Goal: Find specific page/section: Find specific page/section

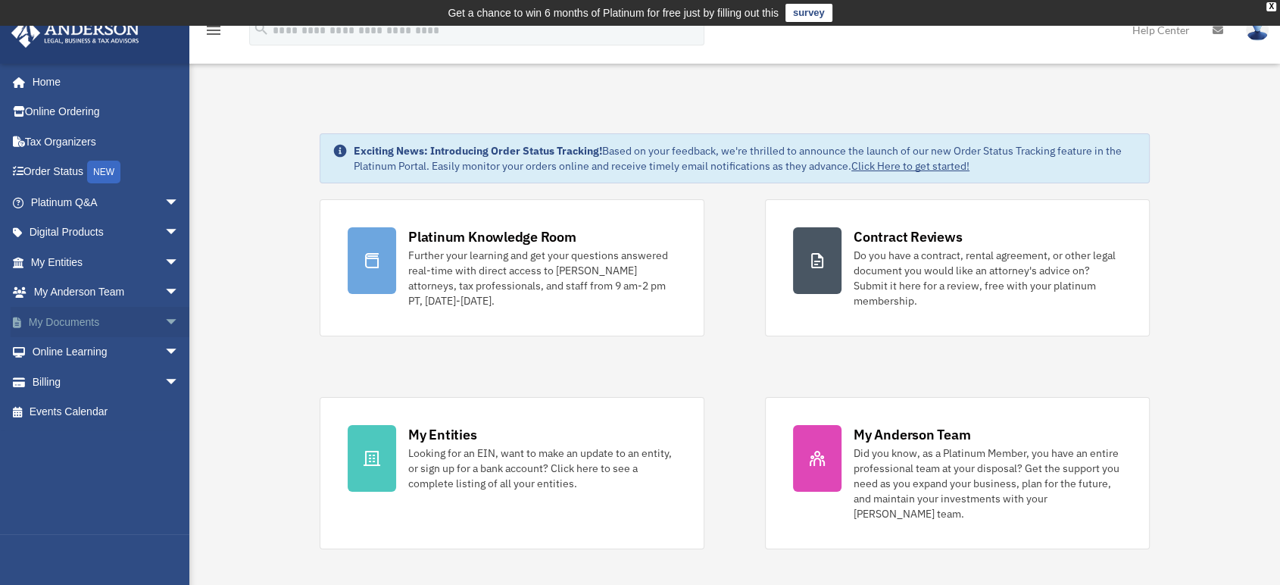
click at [164, 323] on span "arrow_drop_down" at bounding box center [179, 322] width 30 height 31
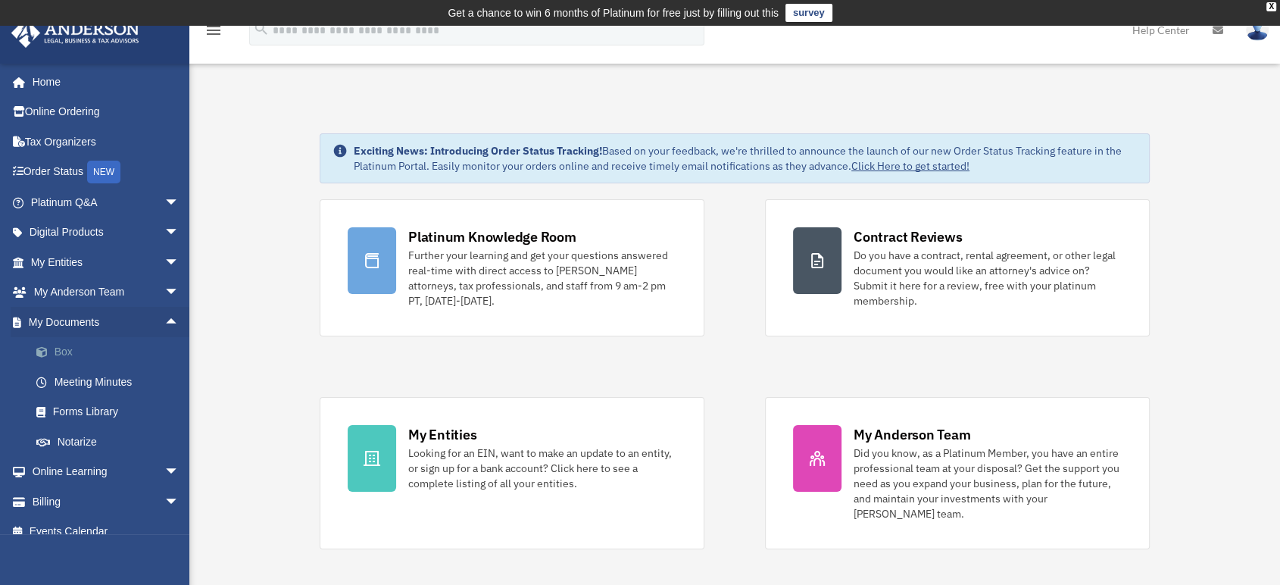
click at [88, 349] on link "Box" at bounding box center [111, 352] width 181 height 30
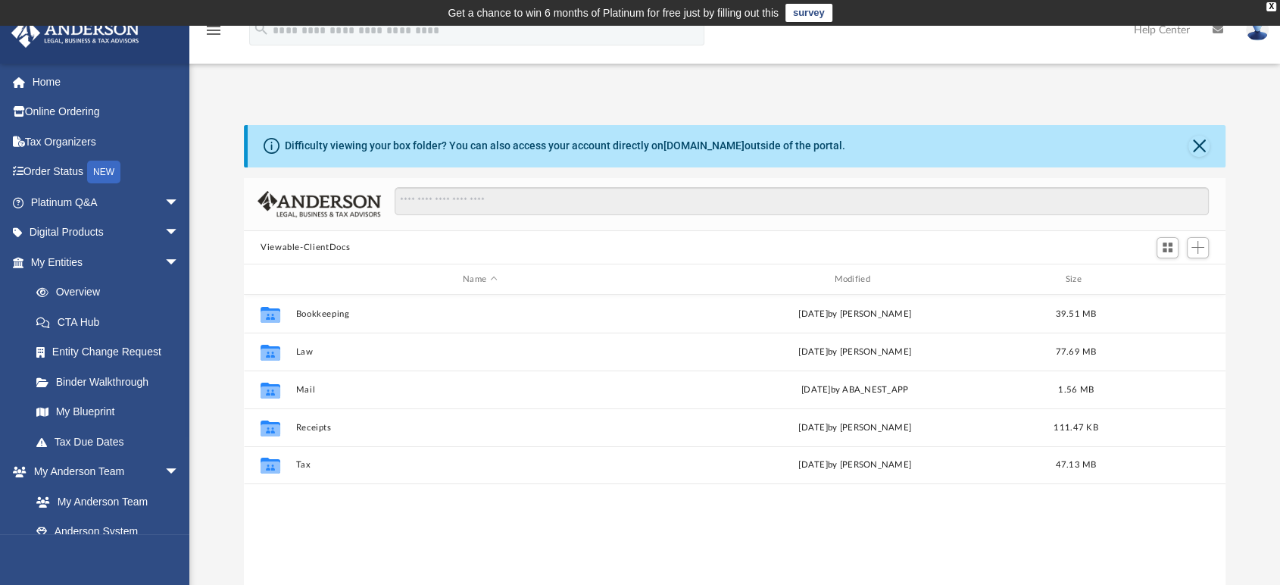
scroll to position [331, 969]
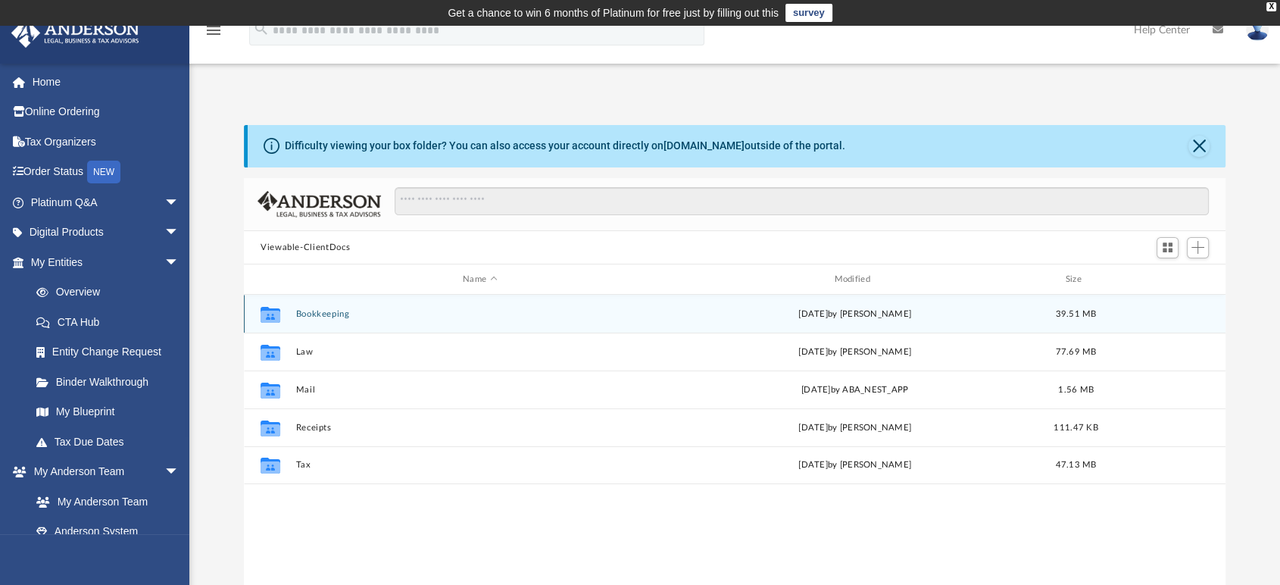
click at [339, 315] on button "Bookkeeping" at bounding box center [480, 314] width 368 height 10
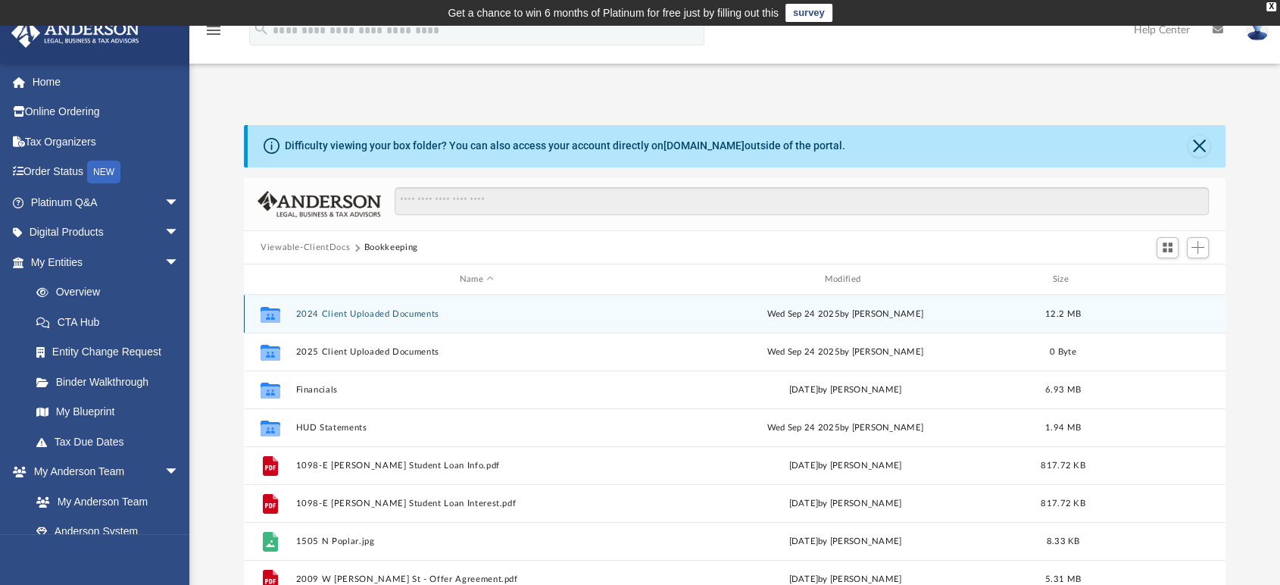
click at [387, 311] on button "2024 Client Uploaded Documents" at bounding box center [477, 314] width 362 height 10
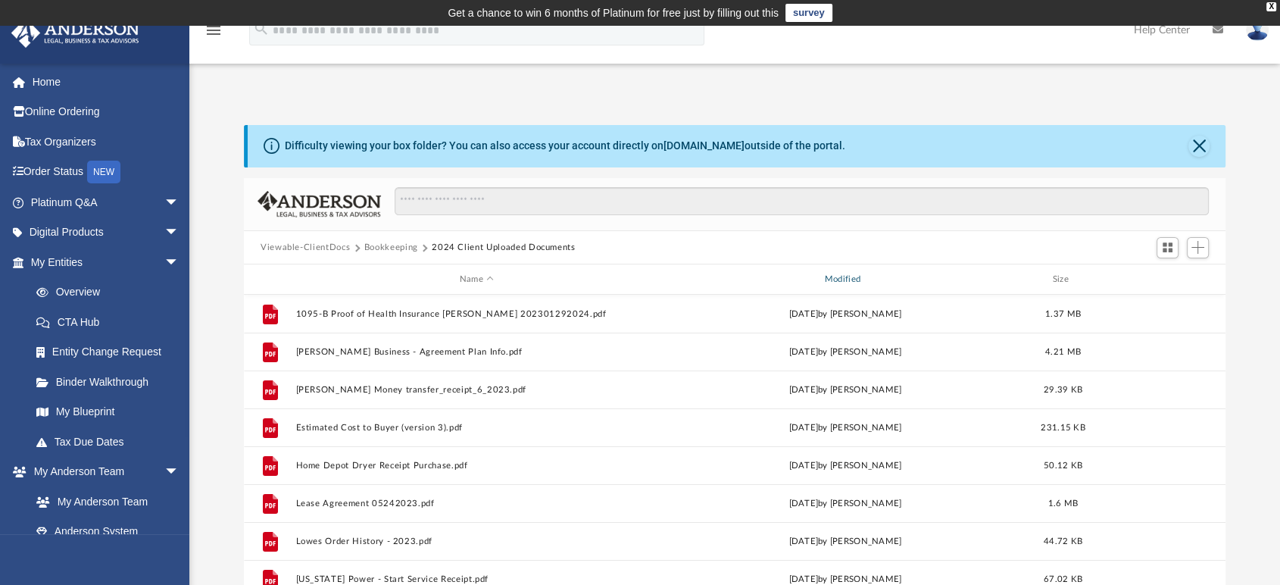
click at [854, 278] on div "Modified" at bounding box center [845, 280] width 362 height 14
click at [856, 282] on div "Modified" at bounding box center [845, 280] width 362 height 14
click at [382, 242] on button "Bookkeeping" at bounding box center [391, 248] width 54 height 14
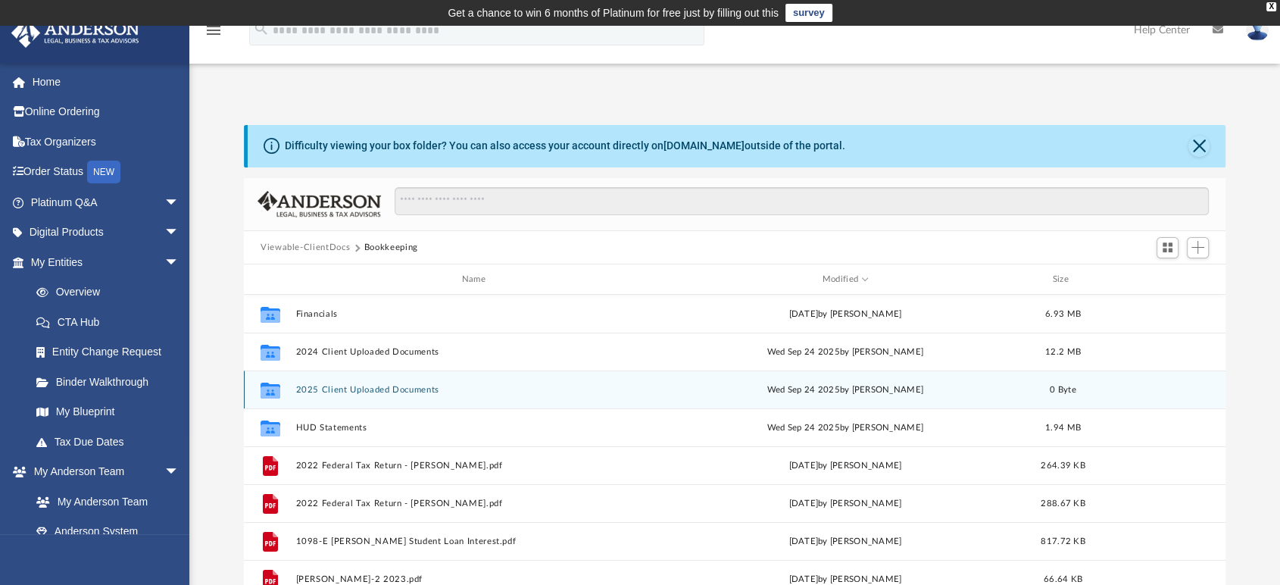
click at [404, 391] on button "2025 Client Uploaded Documents" at bounding box center [477, 390] width 362 height 10
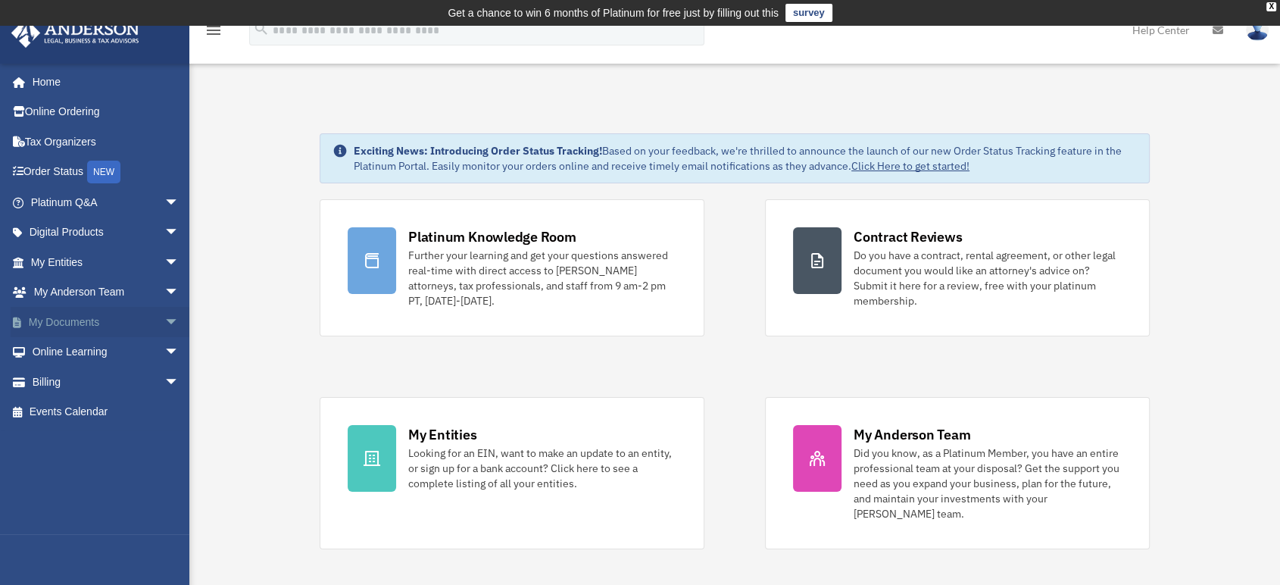
click at [164, 318] on span "arrow_drop_down" at bounding box center [179, 322] width 30 height 31
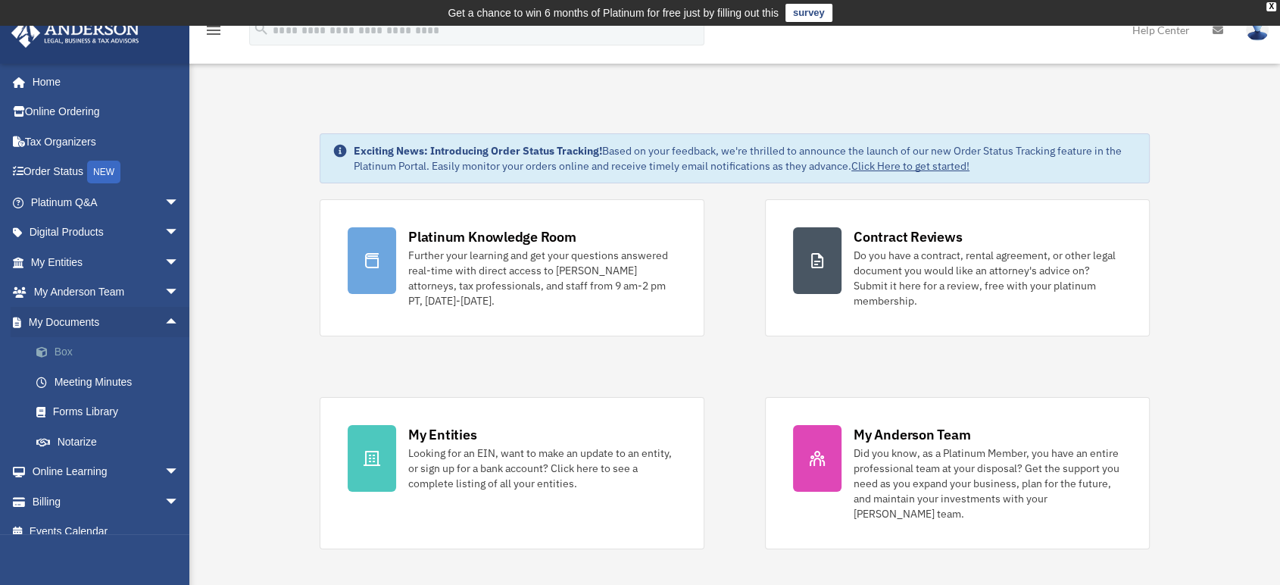
click at [95, 348] on link "Box" at bounding box center [111, 352] width 181 height 30
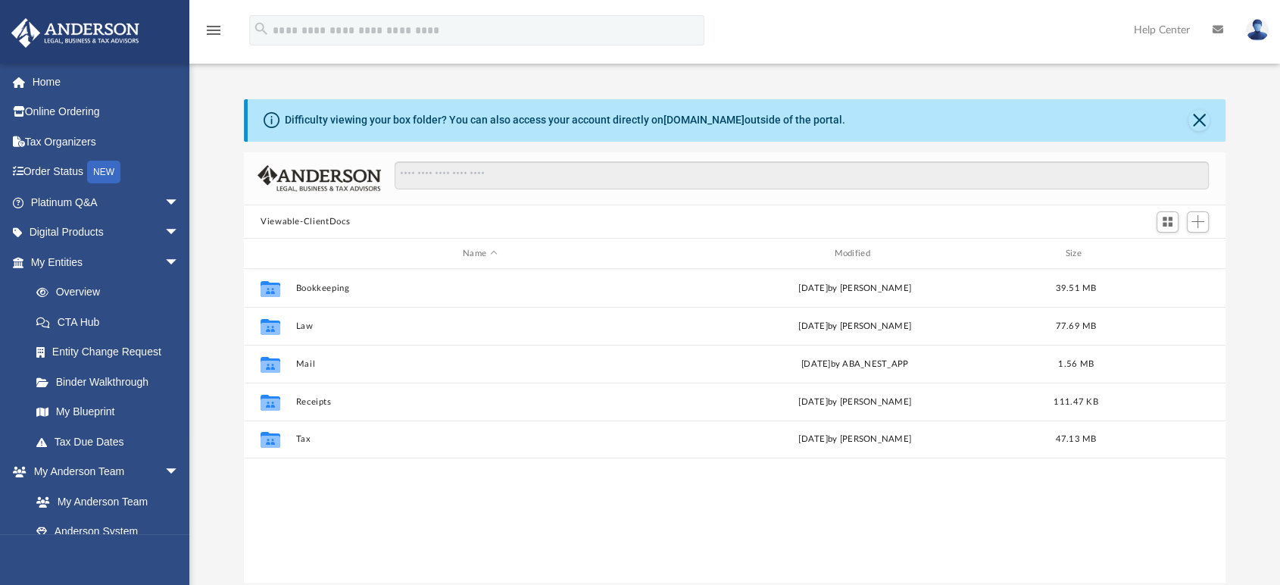
scroll to position [331, 969]
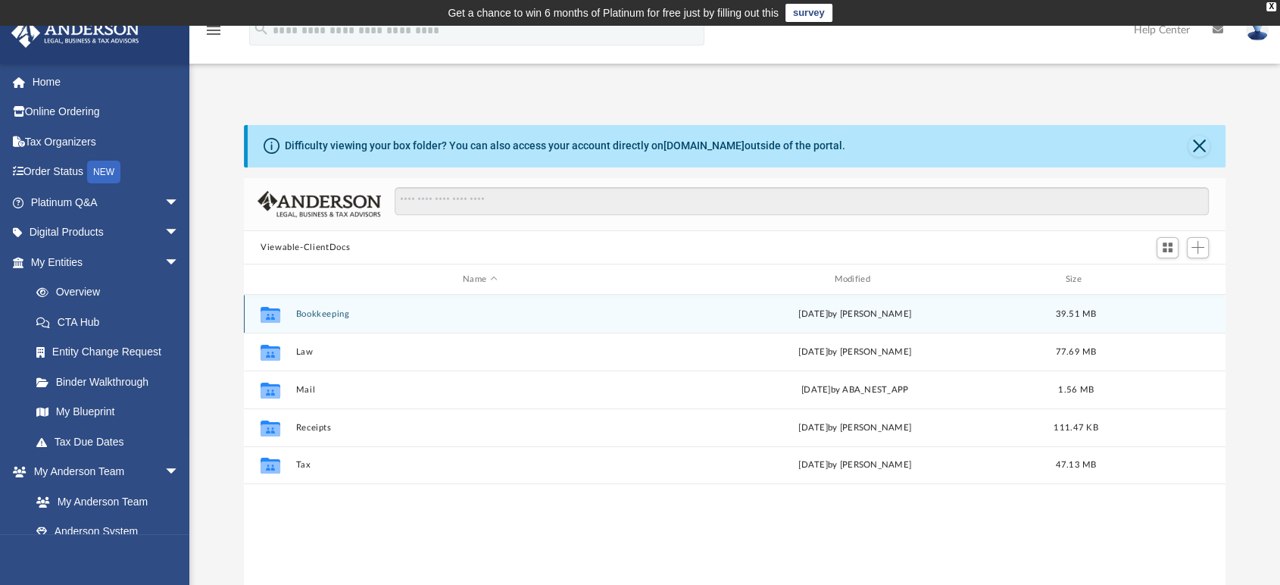
click at [345, 318] on button "Bookkeeping" at bounding box center [480, 314] width 368 height 10
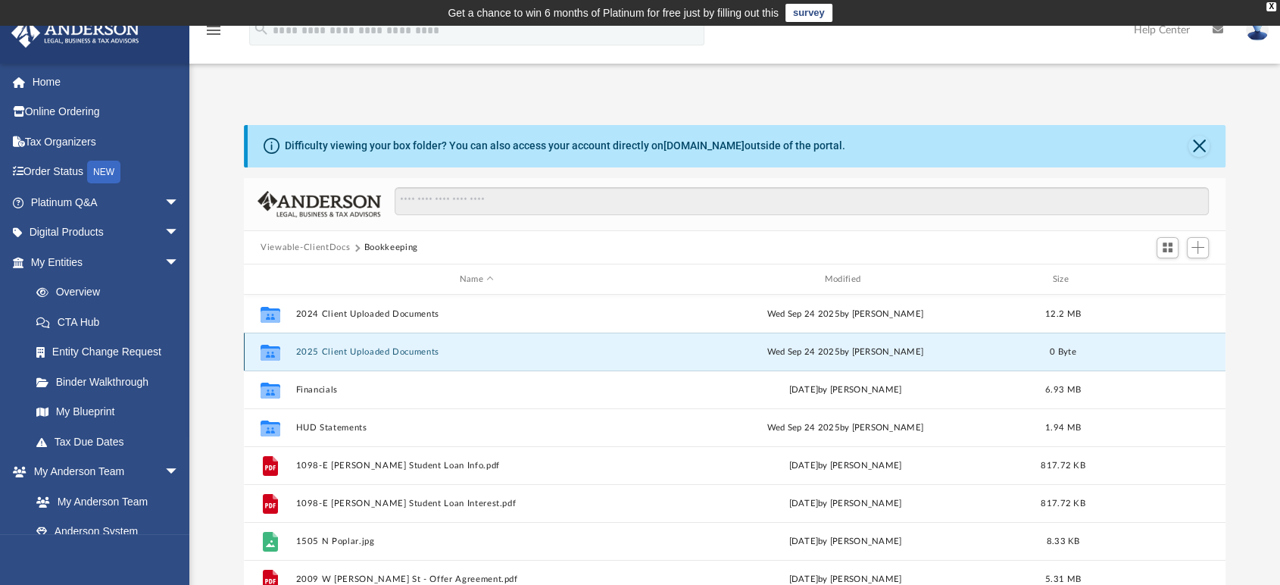
click at [414, 348] on button "2025 Client Uploaded Documents" at bounding box center [477, 352] width 362 height 10
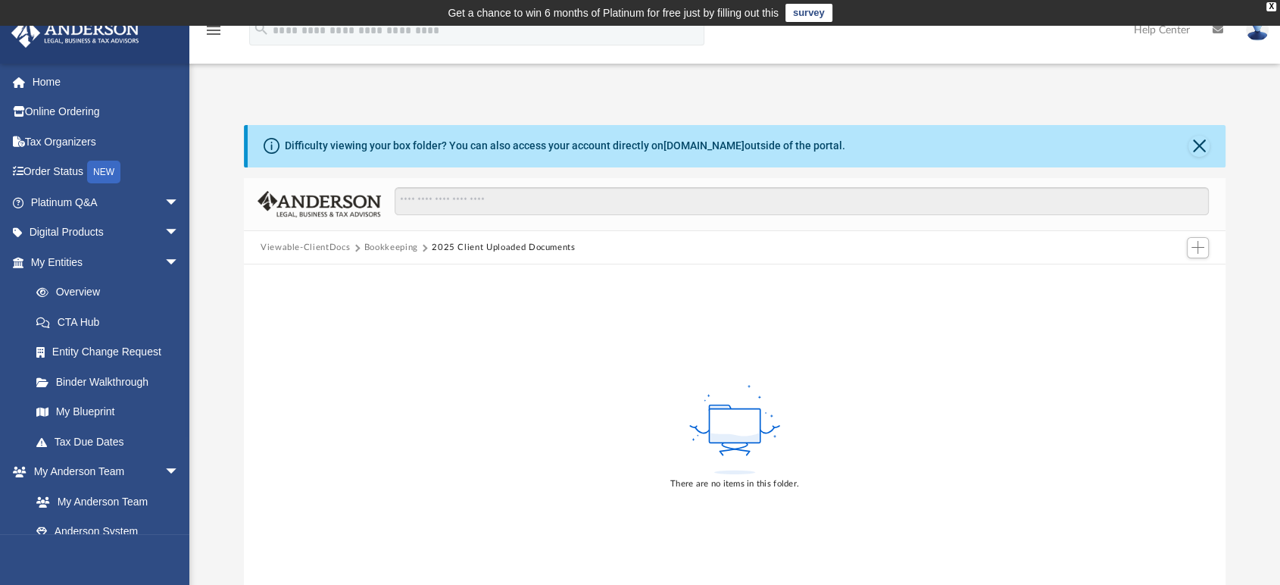
click at [806, 108] on div "Difficulty viewing your box folder? You can also access your account directly o…" at bounding box center [734, 351] width 1091 height 516
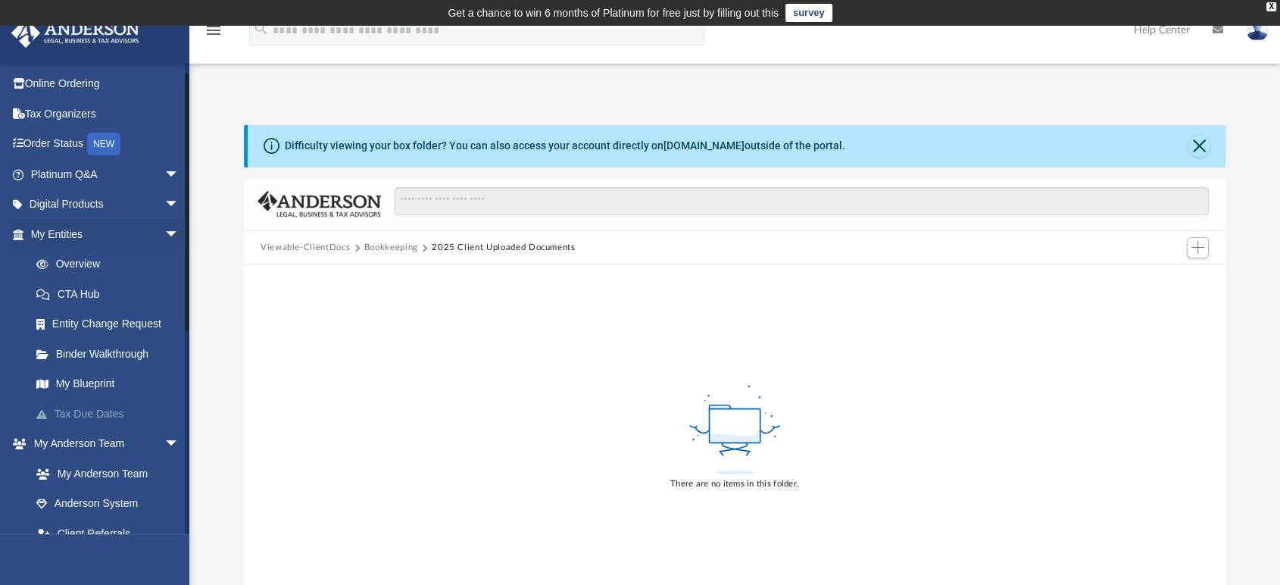
scroll to position [0, 0]
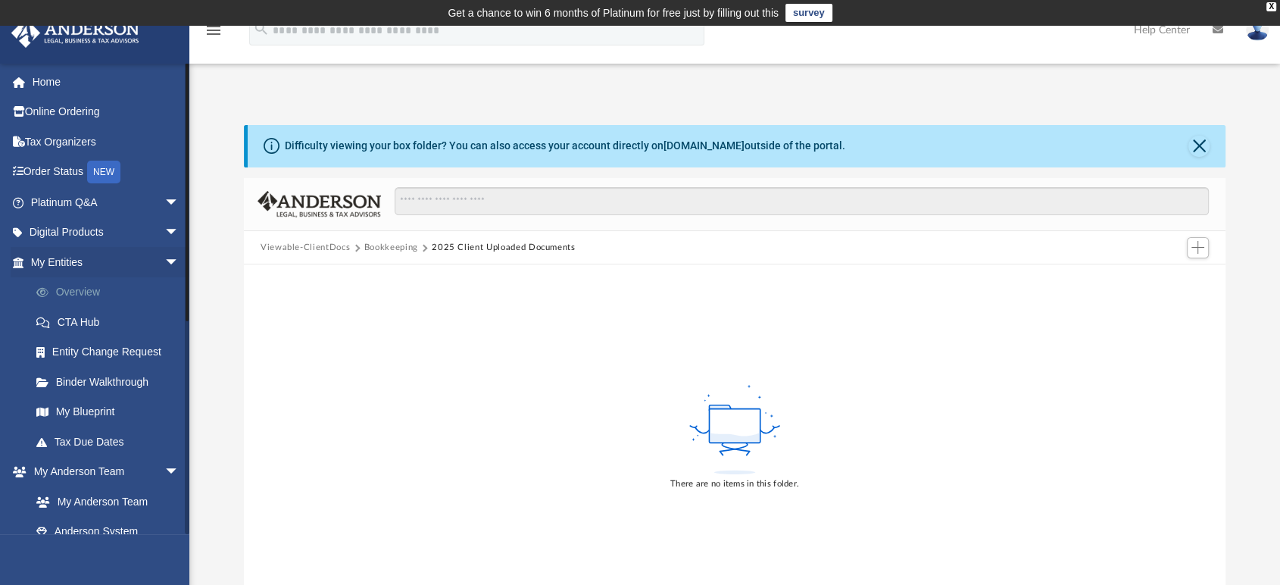
click at [72, 283] on link "Overview" at bounding box center [111, 292] width 181 height 30
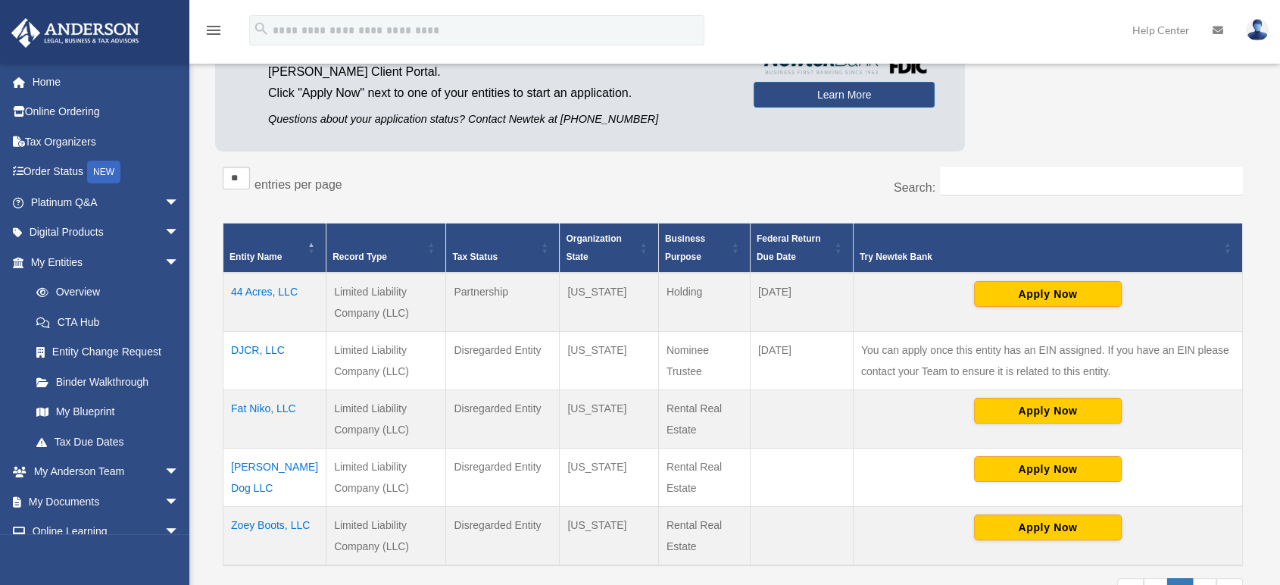
scroll to position [273, 0]
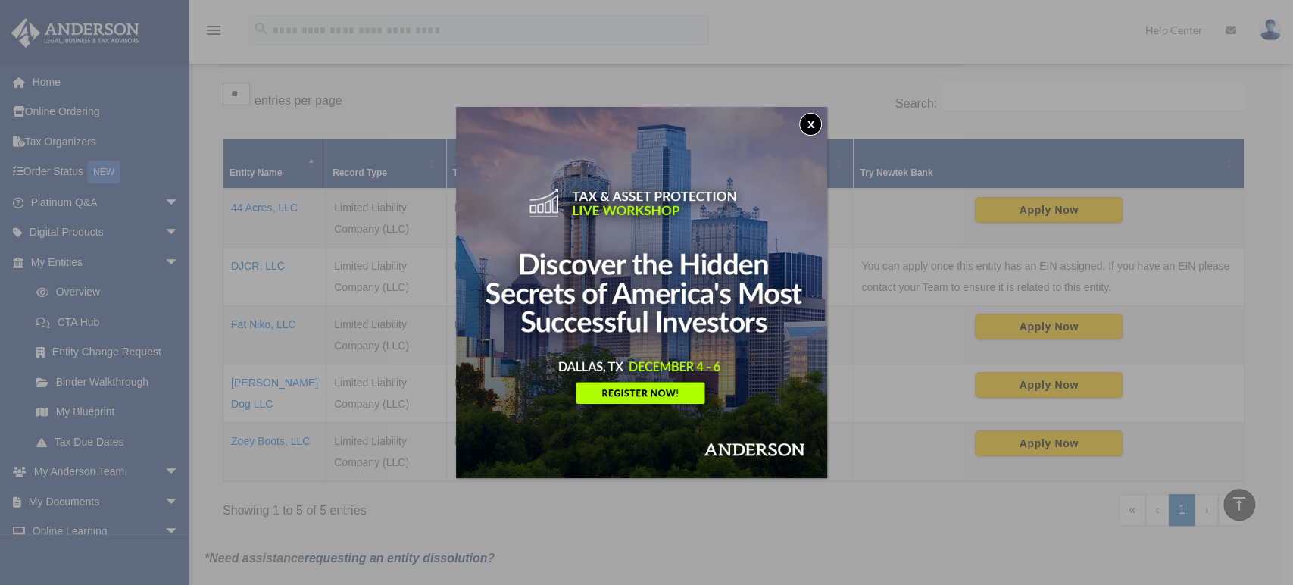
click at [820, 125] on button "x" at bounding box center [810, 124] width 23 height 23
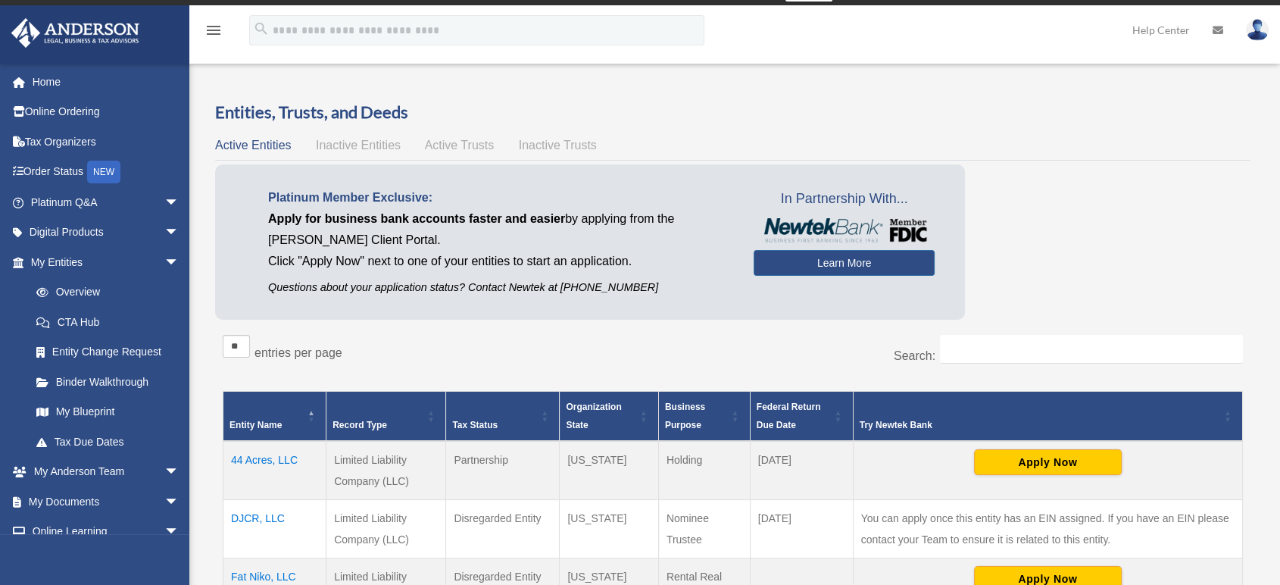
scroll to position [0, 0]
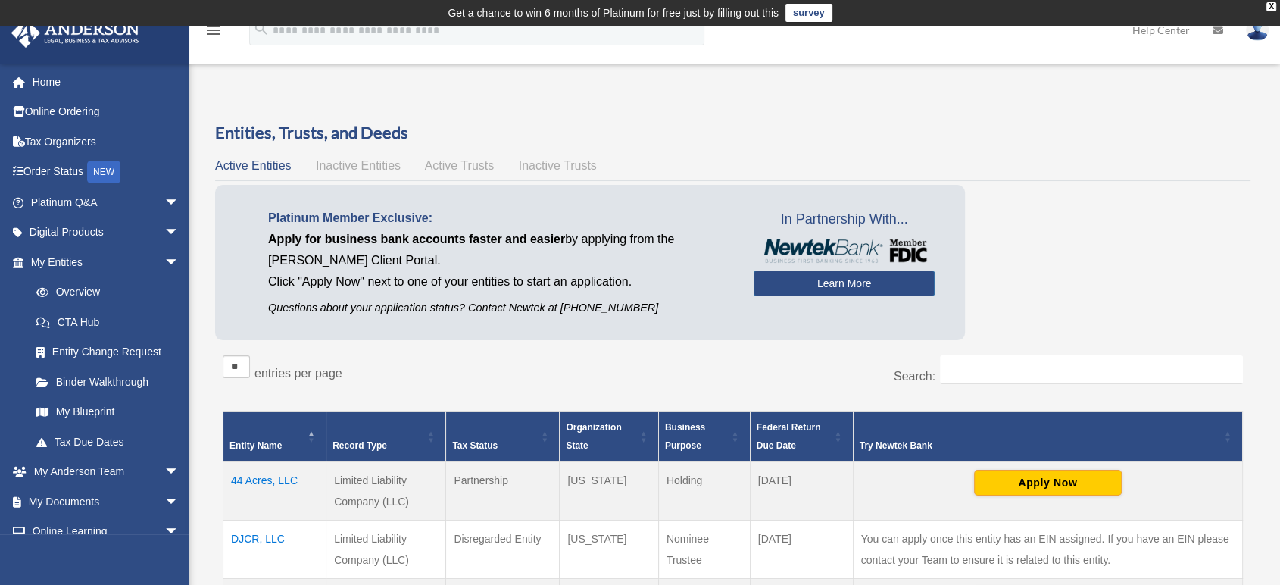
click at [437, 150] on div "Entities, Trusts, and Deeds Active Entities Inactive Entities Active Trusts Ina…" at bounding box center [733, 470] width 1036 height 699
click at [446, 159] on span "Active Trusts" at bounding box center [460, 165] width 70 height 13
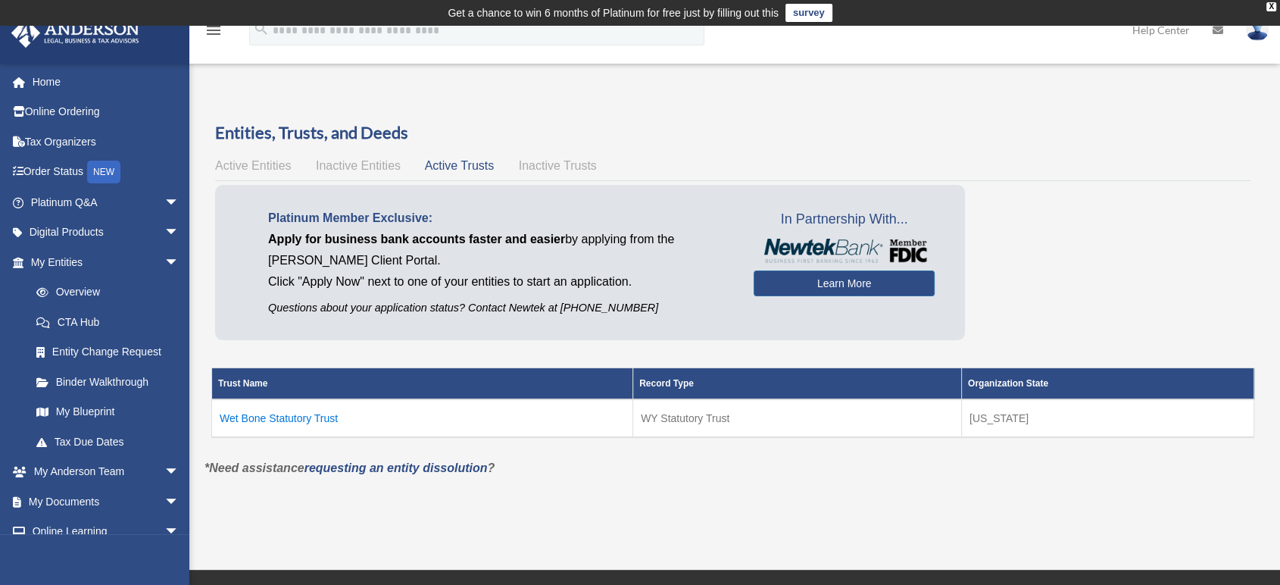
click at [545, 167] on span "Inactive Trusts" at bounding box center [558, 165] width 78 height 13
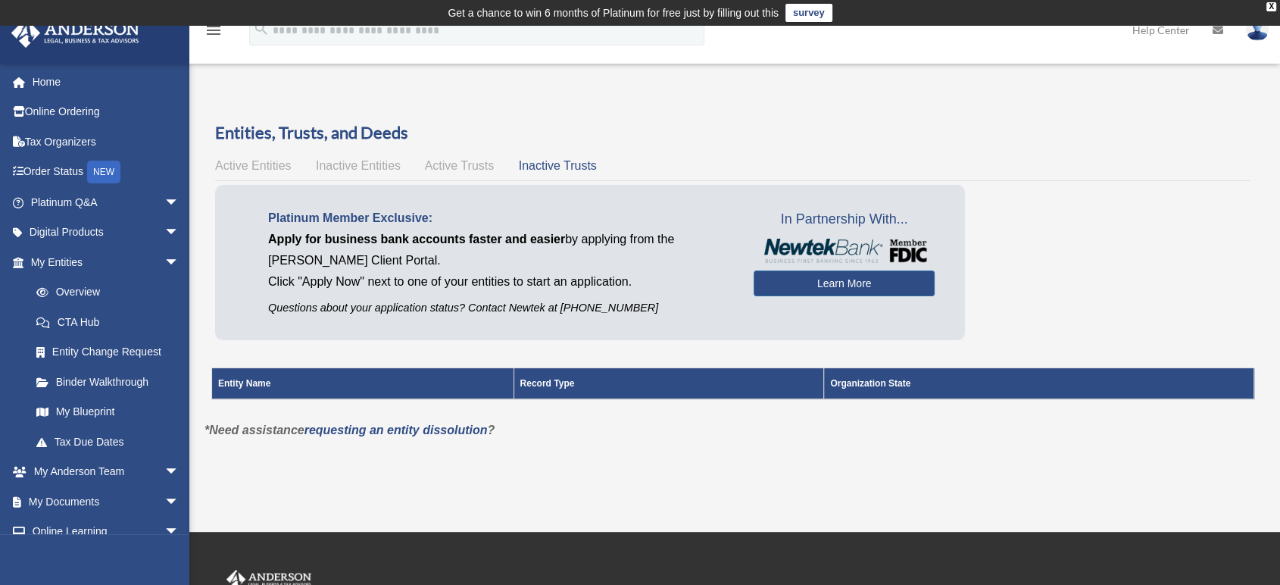
click at [450, 159] on span "Active Trusts" at bounding box center [460, 165] width 70 height 13
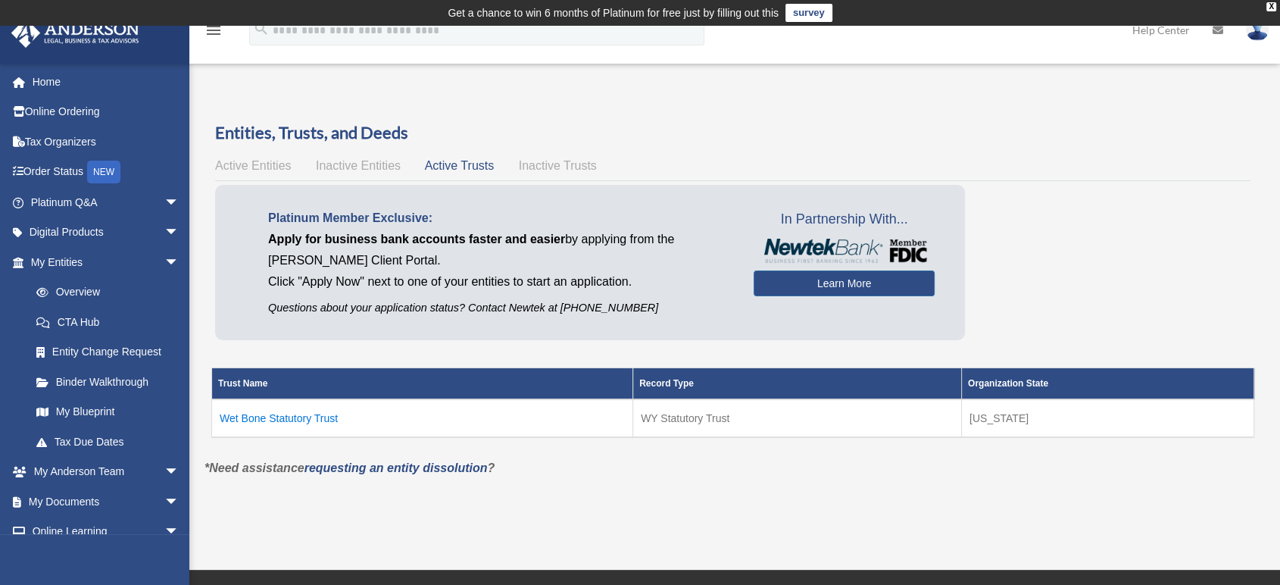
click at [327, 417] on td "Wet Bone Statutory Trust" at bounding box center [422, 418] width 421 height 38
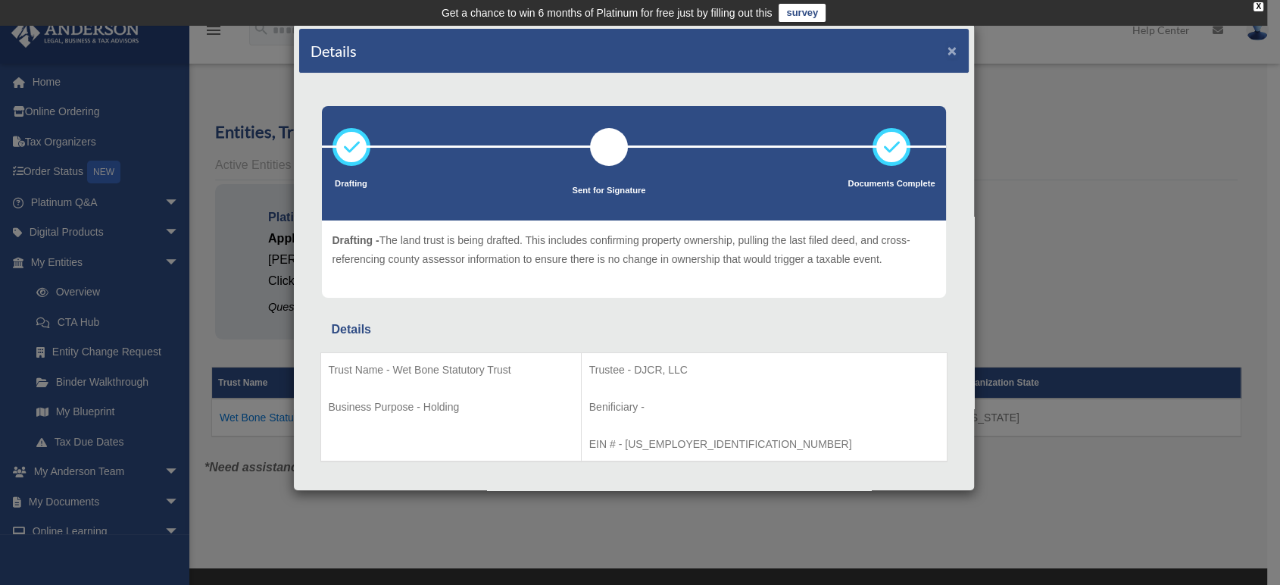
click at [948, 48] on button "×" at bounding box center [953, 50] width 10 height 16
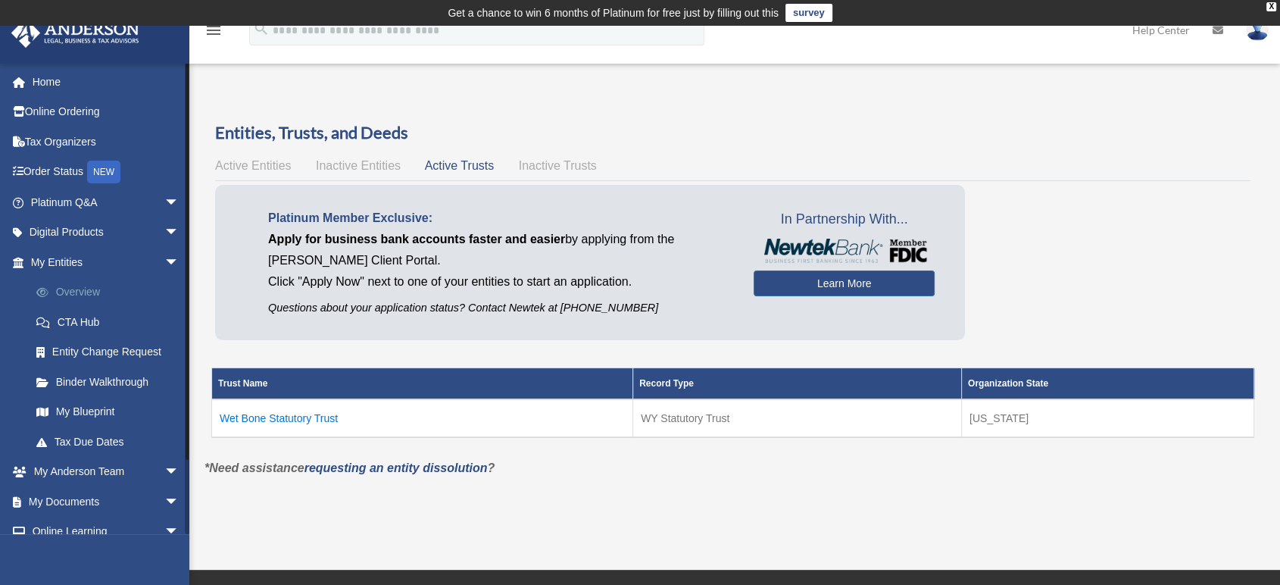
click at [85, 289] on link "Overview" at bounding box center [111, 292] width 181 height 30
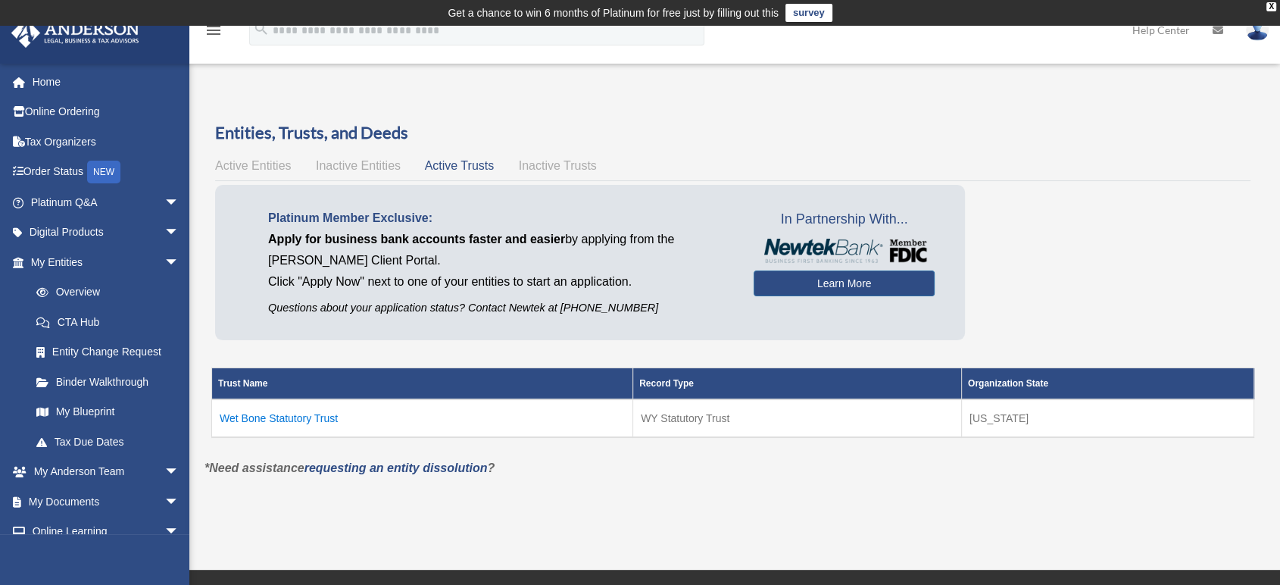
click at [283, 168] on span "Active Entities" at bounding box center [253, 165] width 76 height 13
